Goal: Transaction & Acquisition: Obtain resource

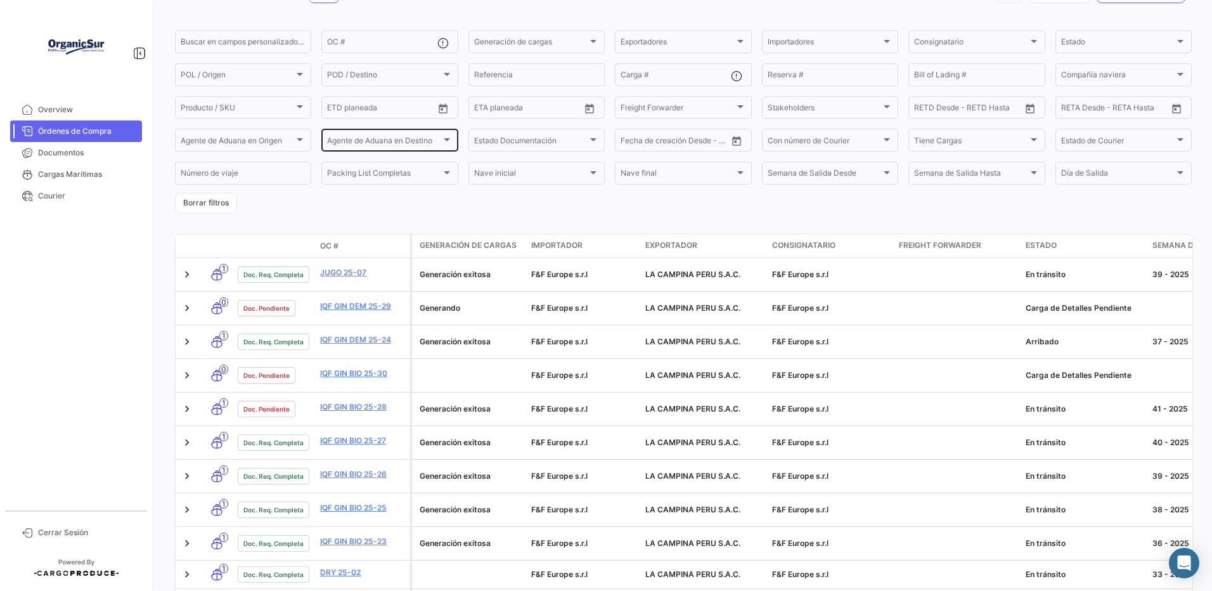
scroll to position [42, 0]
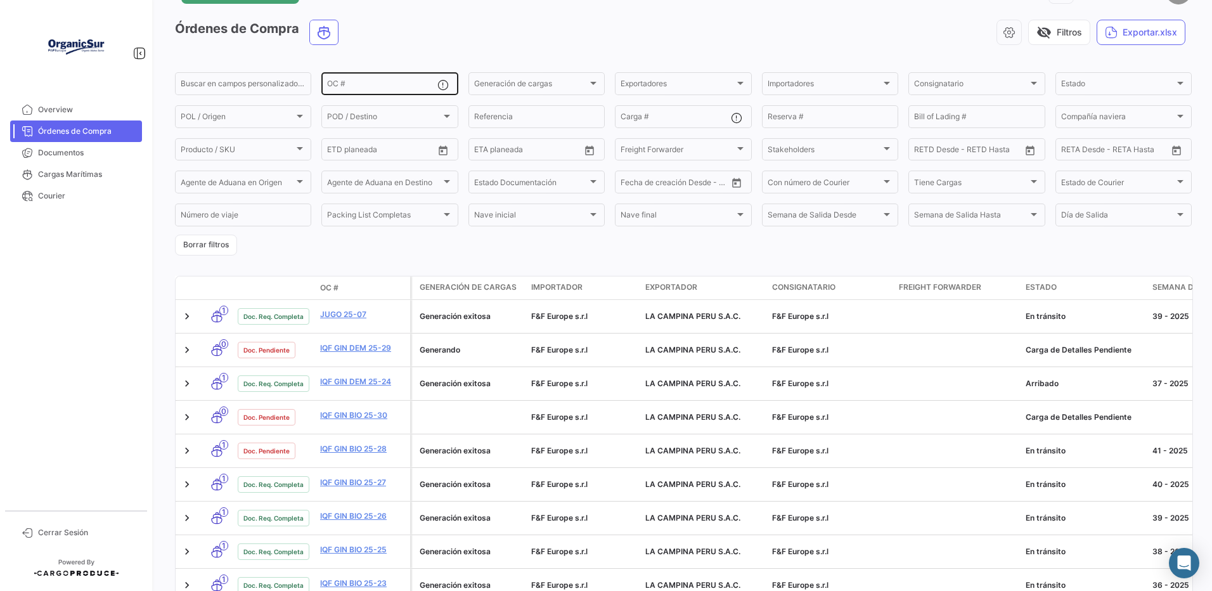
click at [384, 73] on div "OC #" at bounding box center [382, 82] width 110 height 25
click at [373, 82] on div "OC #" at bounding box center [382, 82] width 110 height 25
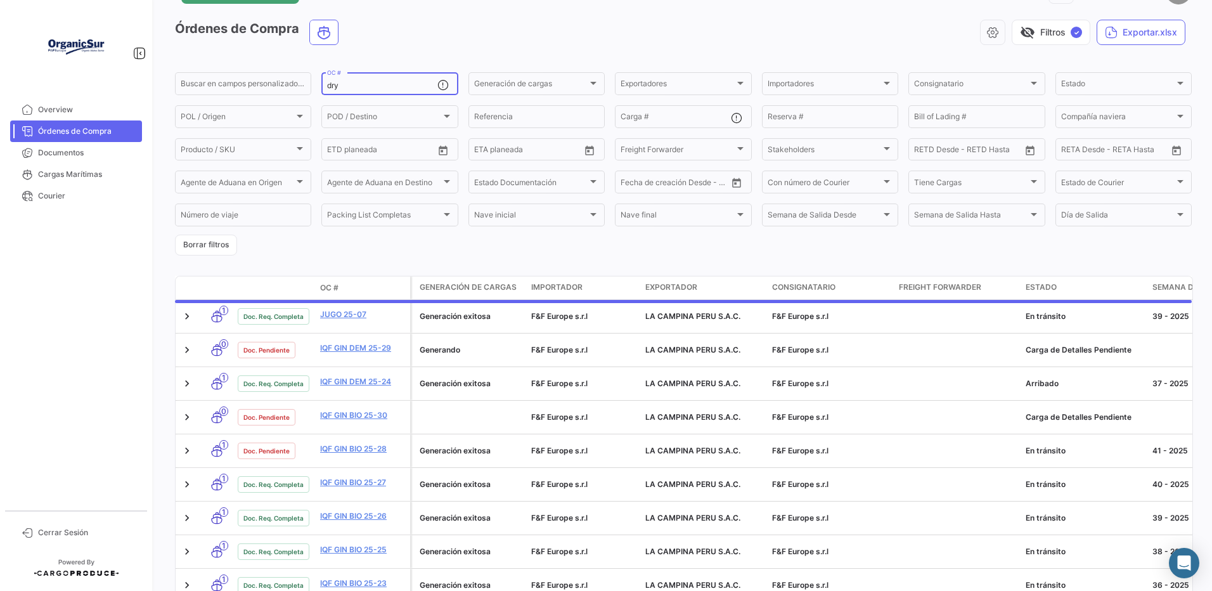
scroll to position [0, 0]
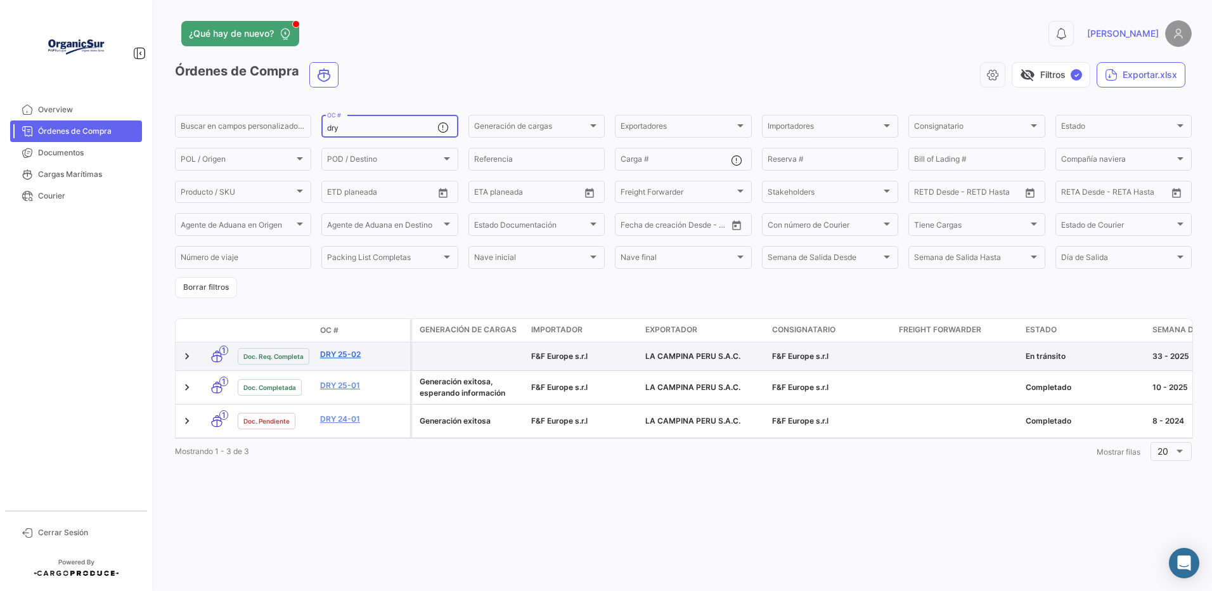
type input "dry"
click at [349, 360] on link "DRY 25-02" at bounding box center [362, 354] width 85 height 11
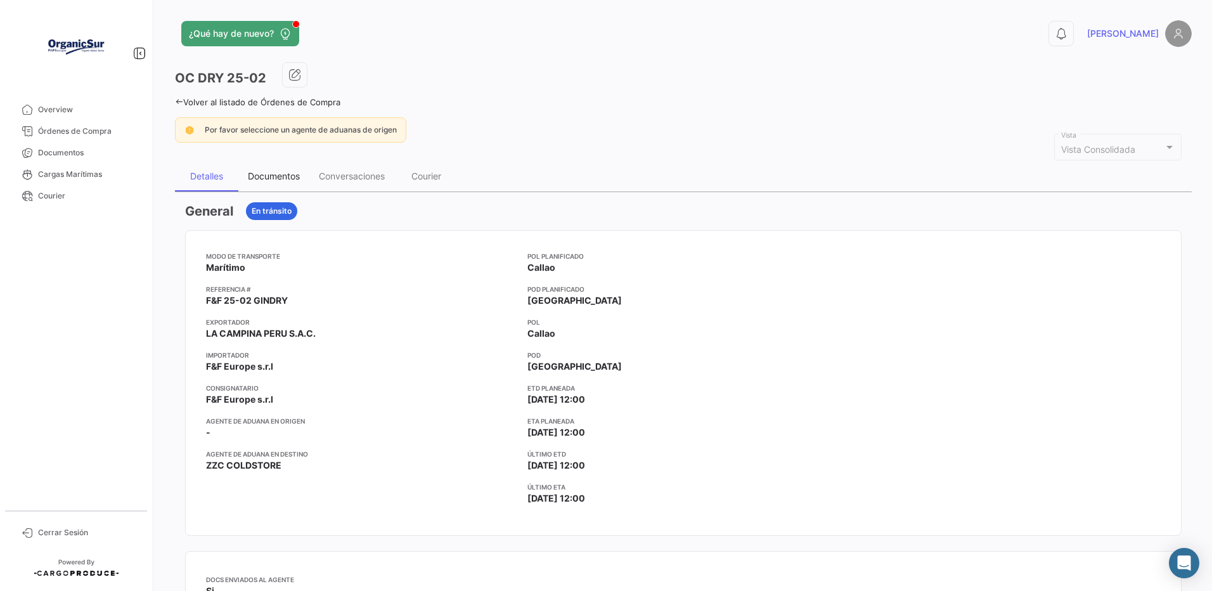
click at [285, 177] on div "Documentos" at bounding box center [274, 175] width 52 height 11
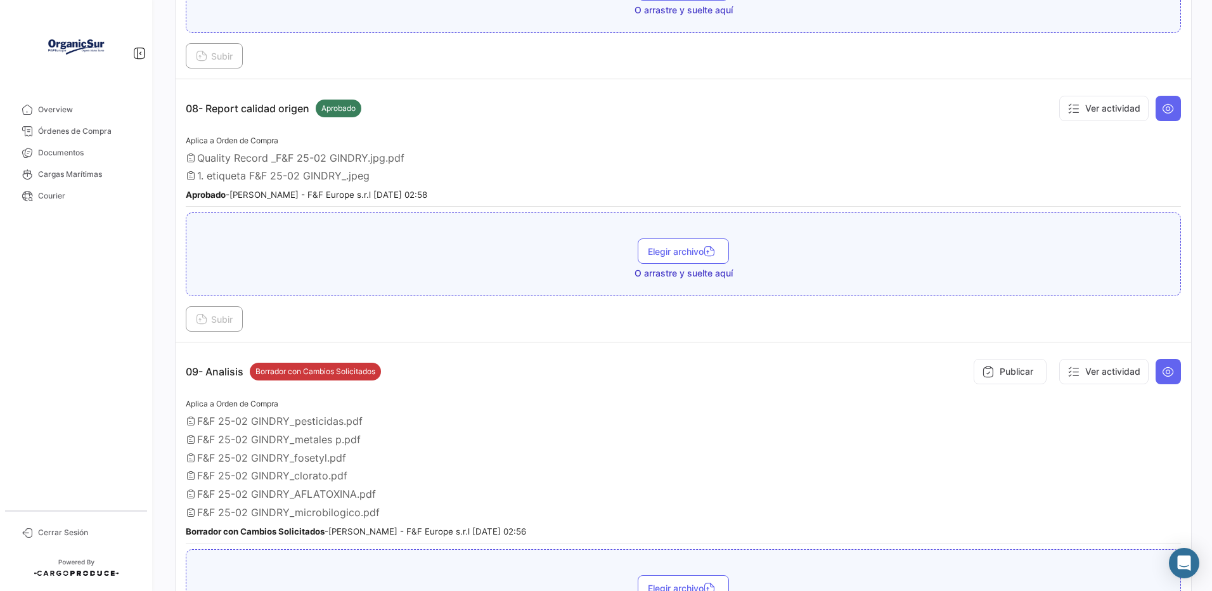
scroll to position [1690, 0]
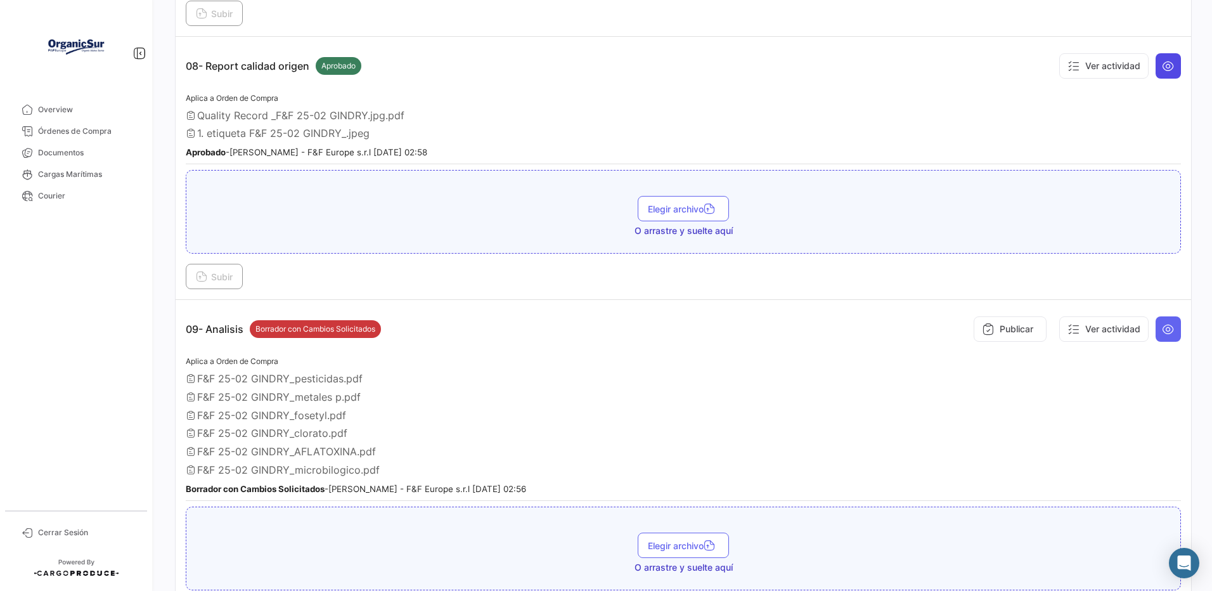
click at [1155, 79] on button at bounding box center [1167, 65] width 25 height 25
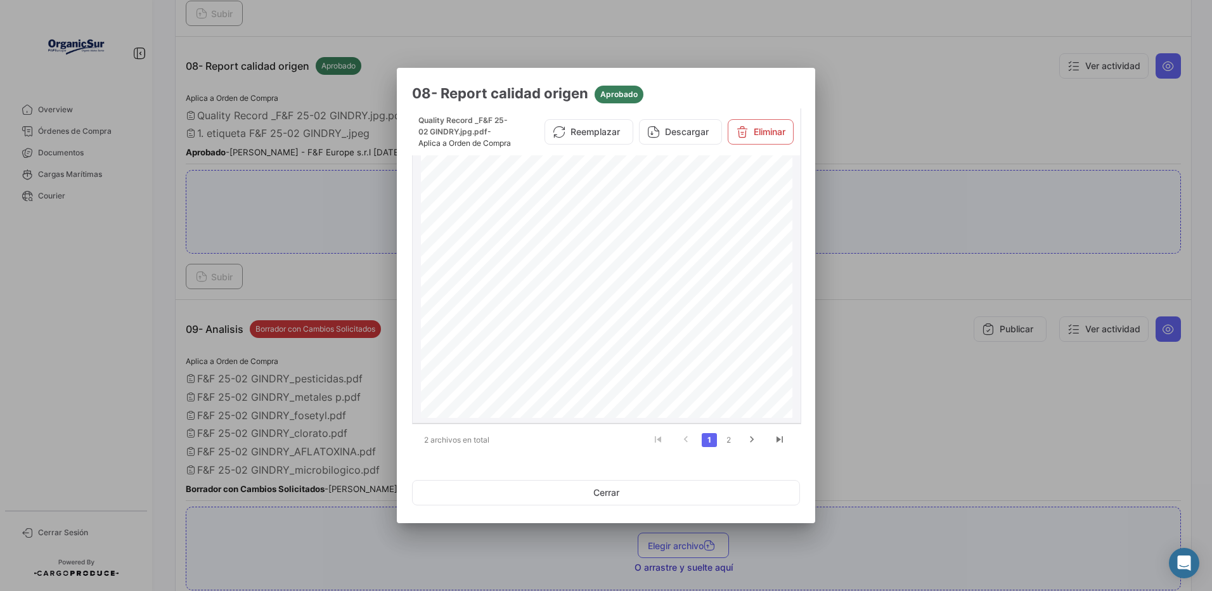
scroll to position [1241, 0]
click at [664, 135] on button "Descargar" at bounding box center [680, 131] width 83 height 25
click at [319, 226] on div at bounding box center [606, 295] width 1212 height 591
